Goal: Entertainment & Leisure: Consume media (video, audio)

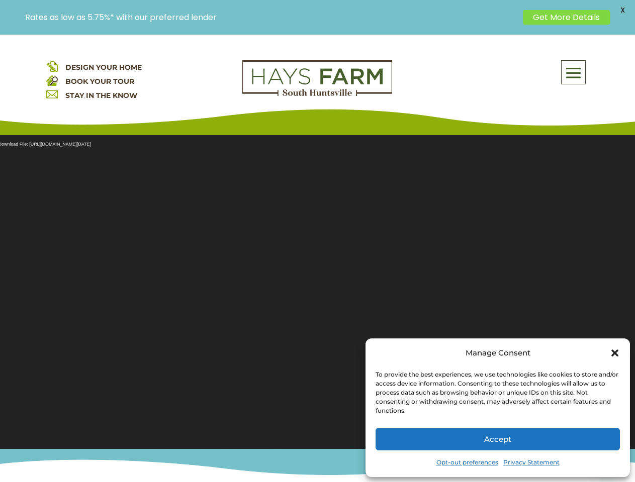
click at [317, 258] on section "Video Player Media error: Format(s) not supported or source(s) not found Downlo…" at bounding box center [317, 286] width 635 height 327
click at [573, 72] on span at bounding box center [573, 72] width 24 height 23
click at [317, 286] on section "Video Player Media error: Format(s) not supported or source(s) not found Downlo…" at bounding box center [317, 286] width 635 height 327
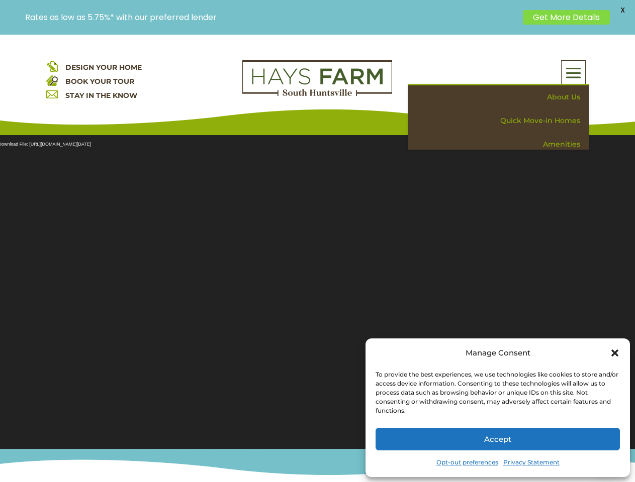
click at [317, 286] on section "Video Player Media error: Format(s) not supported or source(s) not found Downlo…" at bounding box center [317, 286] width 635 height 327
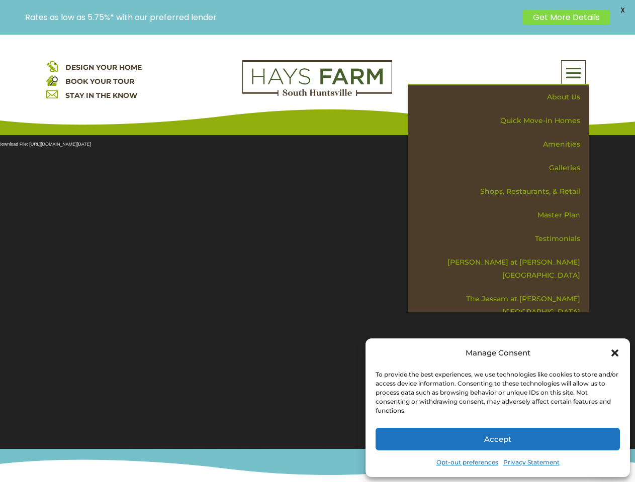
click at [622, 10] on span "X" at bounding box center [621, 10] width 15 height 15
